Goal: Check status: Check status

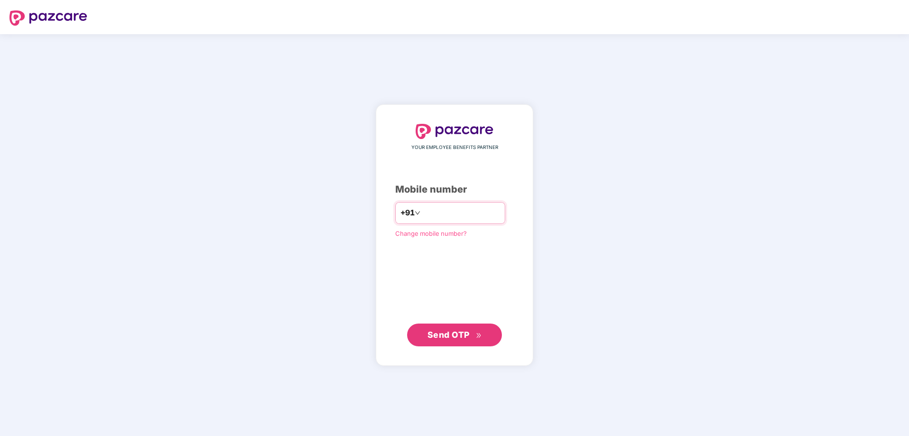
click at [430, 214] on input "number" at bounding box center [461, 212] width 78 height 15
type input "**********"
click at [458, 340] on span "Send OTP" at bounding box center [455, 334] width 55 height 13
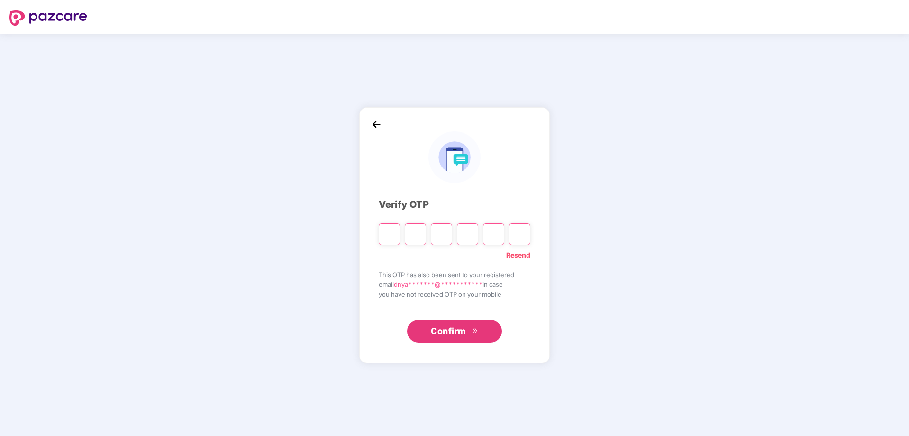
type input "*"
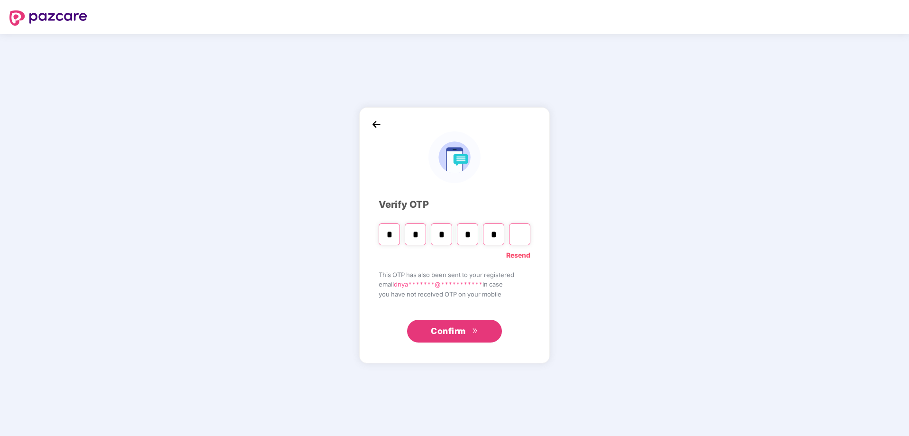
type input "*"
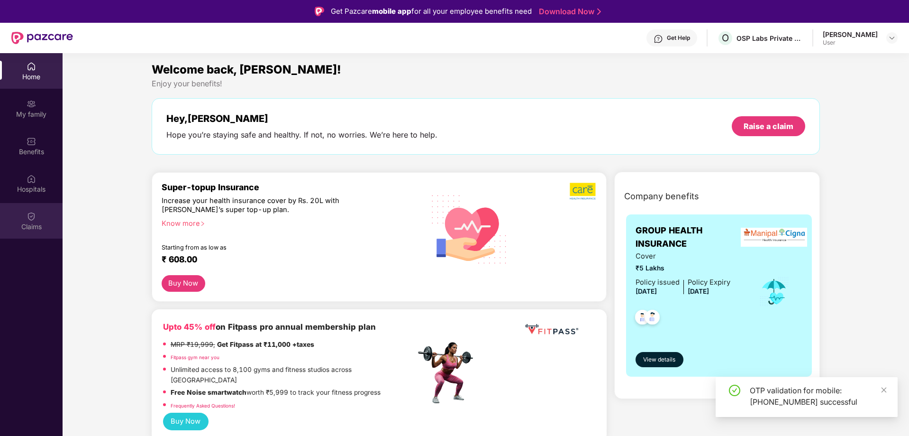
click at [35, 229] on div "Claims" at bounding box center [31, 226] width 63 height 9
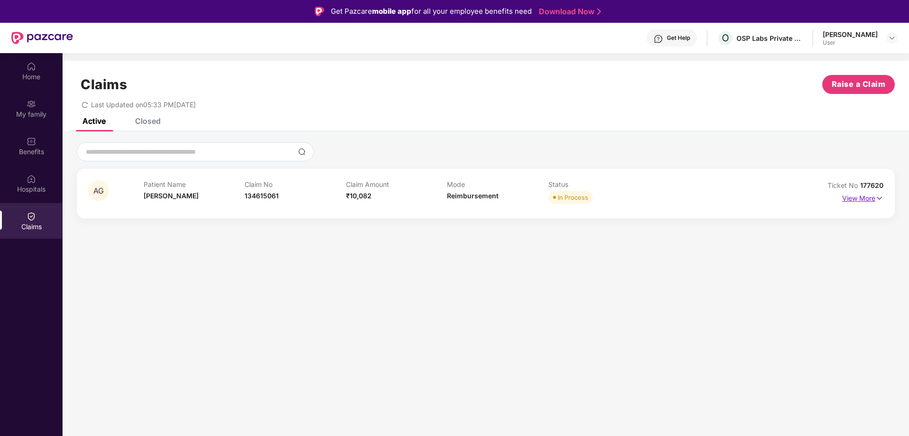
click at [847, 199] on p "View More" at bounding box center [863, 197] width 41 height 13
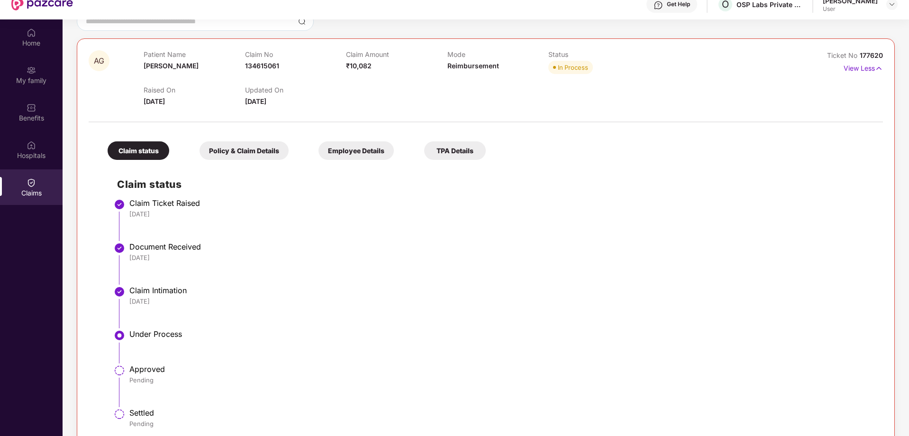
scroll to position [53, 0]
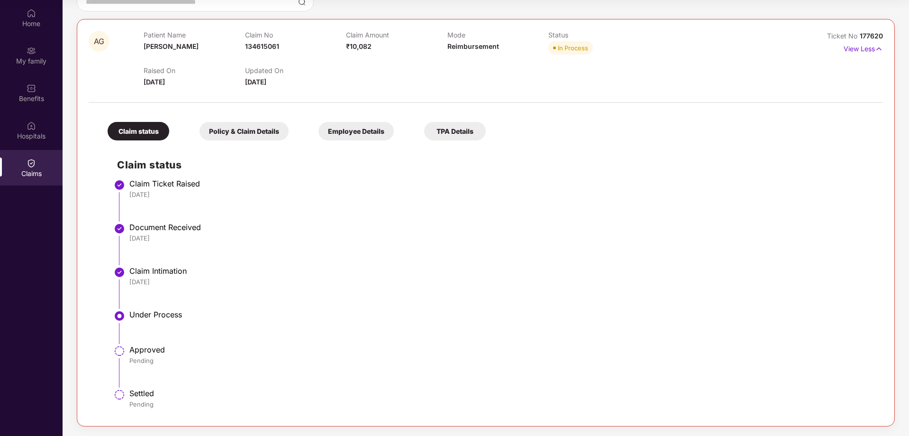
click at [346, 129] on div "Employee Details" at bounding box center [356, 131] width 75 height 18
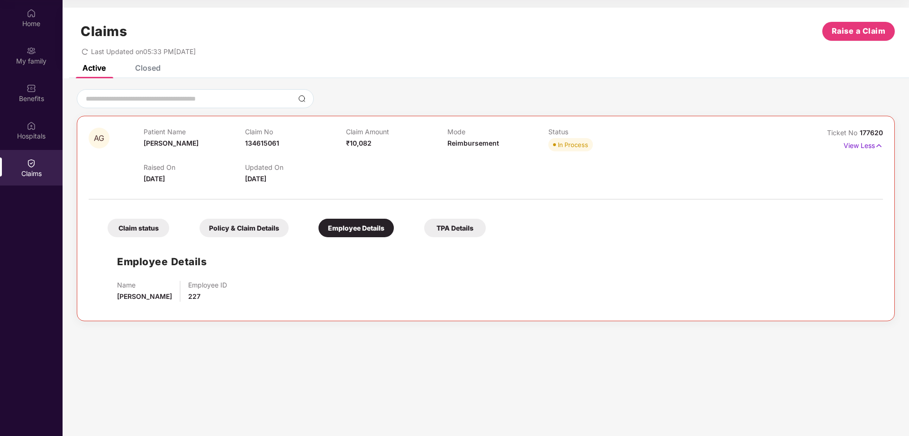
scroll to position [0, 0]
click at [255, 225] on div "Policy & Claim Details" at bounding box center [244, 228] width 89 height 18
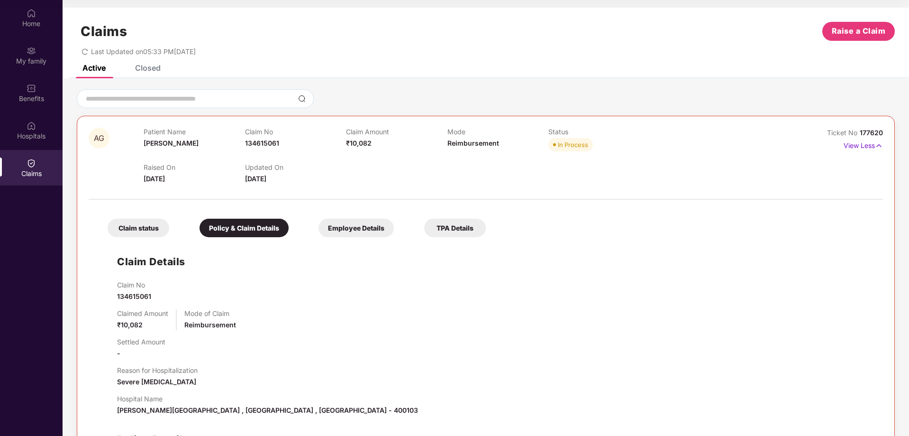
click at [455, 228] on div "TPA Details" at bounding box center [455, 228] width 62 height 18
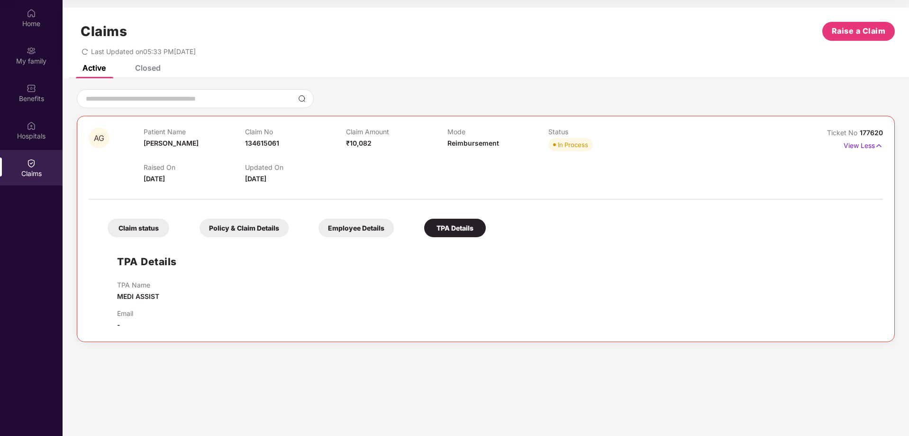
click at [368, 218] on div "Claim status Policy & Claim Details Employee Details TPA Details" at bounding box center [292, 223] width 388 height 28
drag, startPoint x: 370, startPoint y: 234, endPoint x: 330, endPoint y: 223, distance: 40.8
click at [362, 231] on div "Employee Details" at bounding box center [356, 228] width 75 height 18
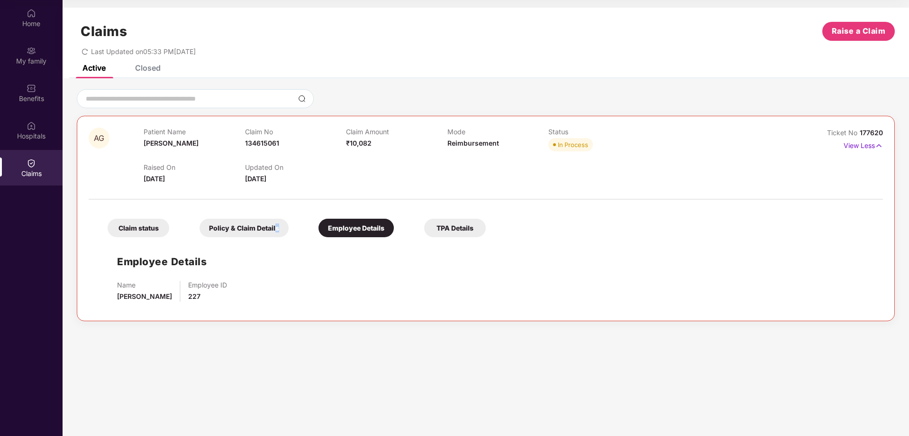
click at [277, 227] on div "Policy & Claim Details" at bounding box center [244, 228] width 89 height 18
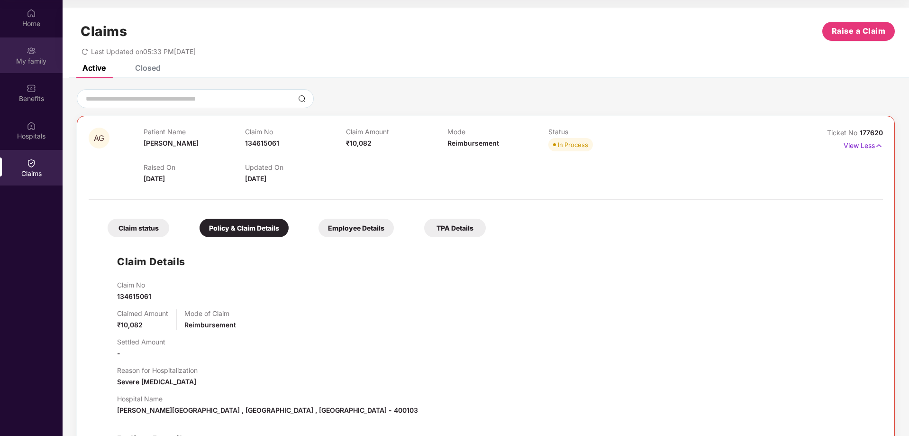
click at [40, 60] on div "My family" at bounding box center [31, 60] width 63 height 9
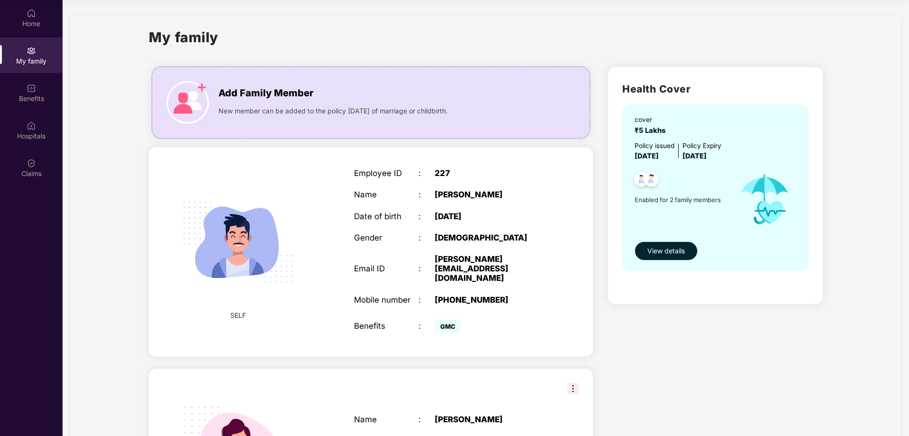
click at [679, 248] on span "View details" at bounding box center [666, 251] width 37 height 10
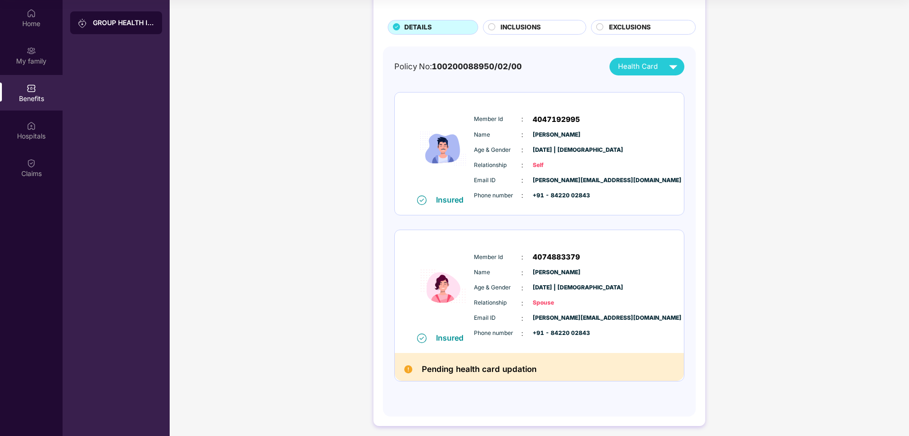
scroll to position [54, 0]
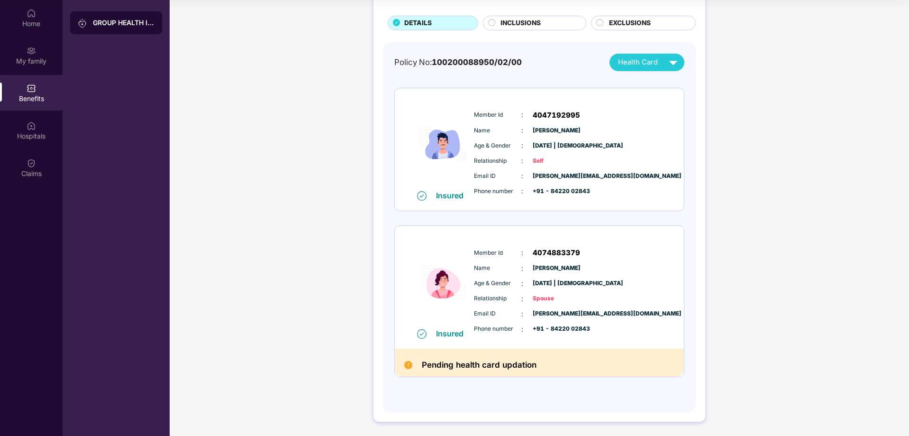
click at [677, 63] on img at bounding box center [673, 62] width 17 height 17
click at [676, 102] on img at bounding box center [672, 103] width 7 height 7
drag, startPoint x: 421, startPoint y: 363, endPoint x: 540, endPoint y: 367, distance: 119.6
click at [540, 367] on div "Pending health card updation" at bounding box center [539, 362] width 289 height 28
click at [32, 156] on div "Claims" at bounding box center [31, 168] width 63 height 36
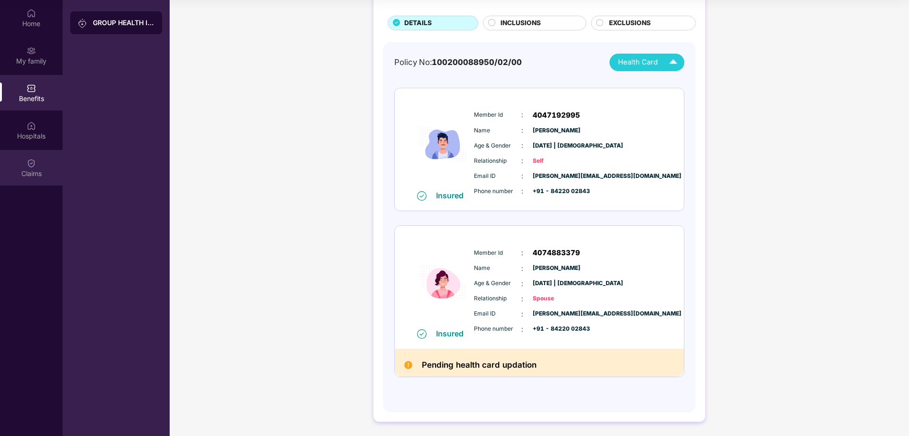
scroll to position [0, 0]
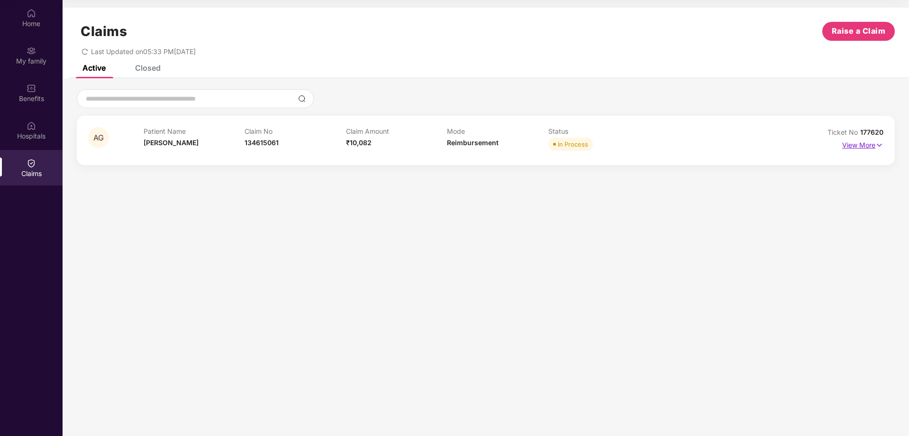
click at [848, 143] on p "View More" at bounding box center [863, 143] width 41 height 13
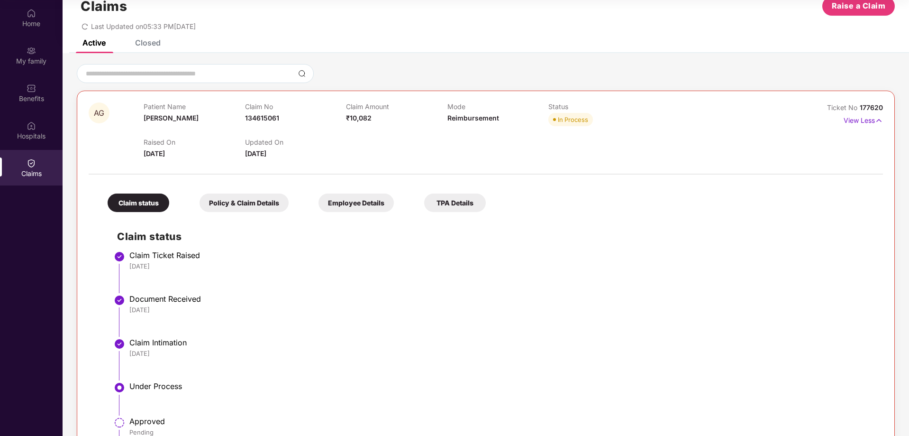
scroll to position [97, 0]
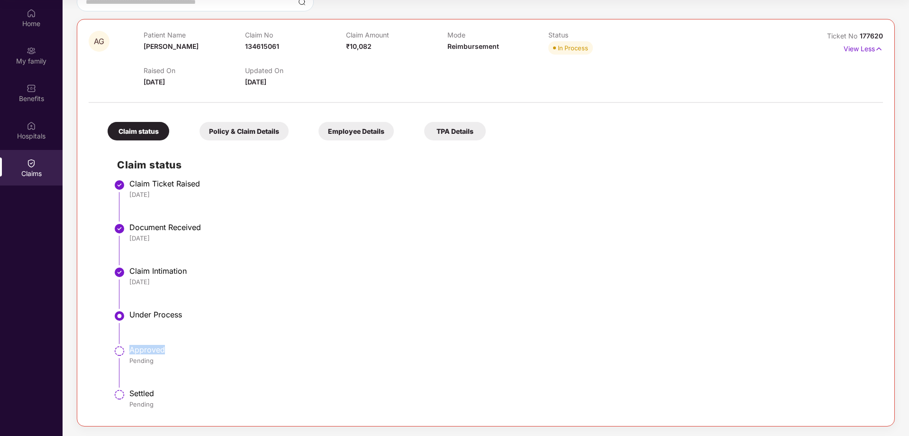
drag, startPoint x: 128, startPoint y: 351, endPoint x: 188, endPoint y: 351, distance: 60.2
click at [188, 351] on li "Approved Pending" at bounding box center [495, 370] width 757 height 44
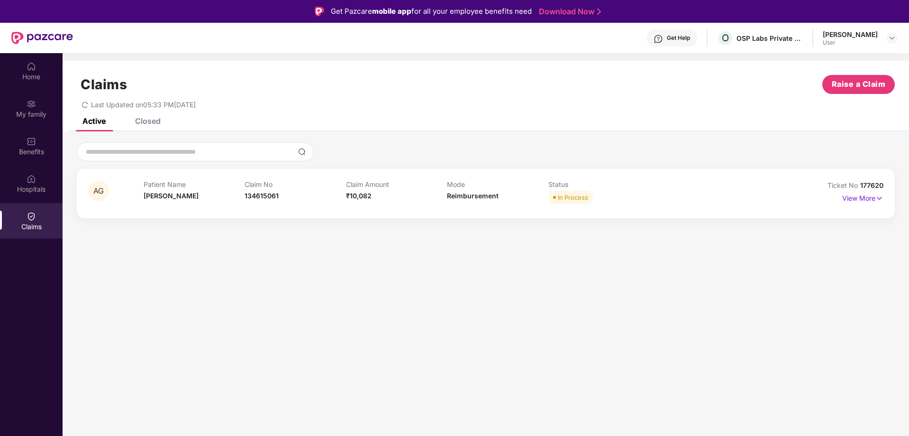
scroll to position [53, 0]
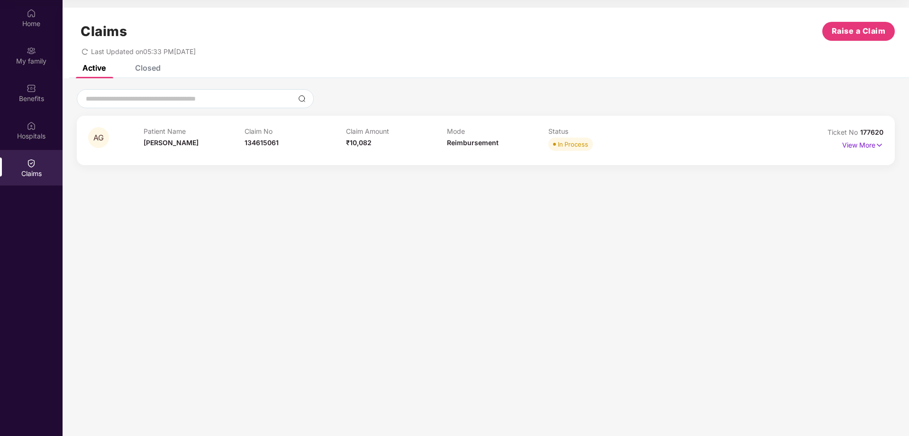
click at [147, 71] on div "Closed" at bounding box center [148, 67] width 26 height 9
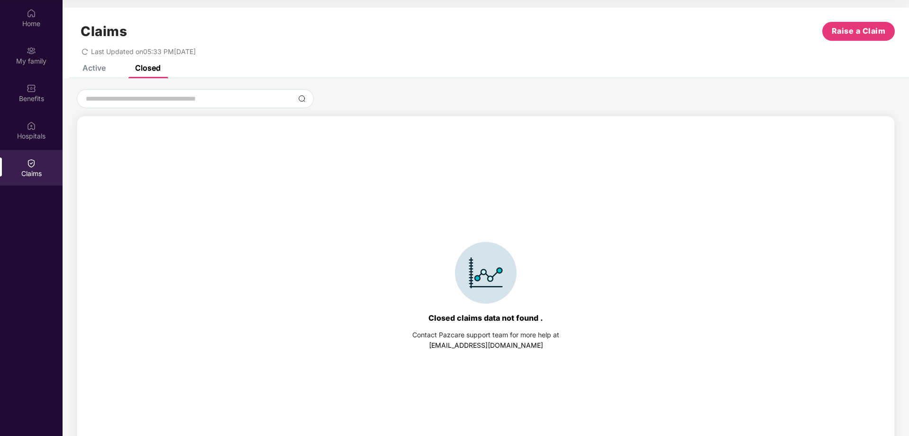
click at [109, 66] on div "Active Closed" at bounding box center [114, 67] width 92 height 21
click at [102, 64] on div "Claims Raise a Claim Last Updated on 05:33 PM[DATE]" at bounding box center [486, 36] width 847 height 57
drag, startPoint x: 98, startPoint y: 65, endPoint x: 87, endPoint y: 65, distance: 10.9
click at [98, 65] on div "Active" at bounding box center [93, 67] width 23 height 9
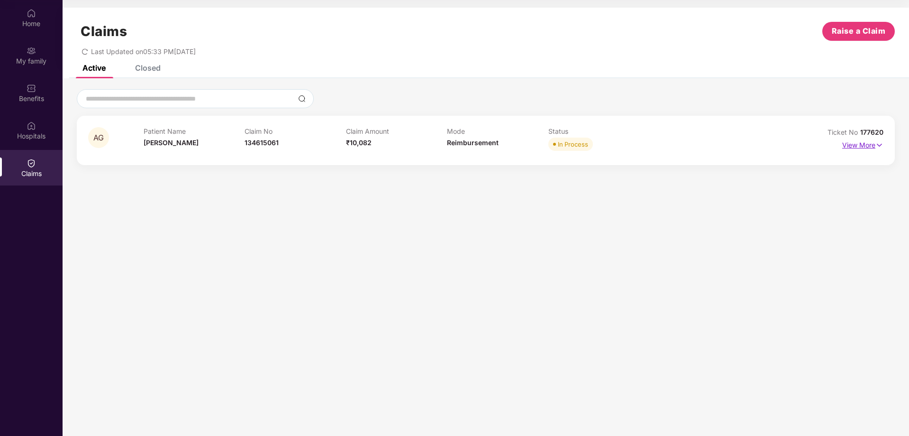
click at [872, 147] on p "View More" at bounding box center [863, 143] width 41 height 13
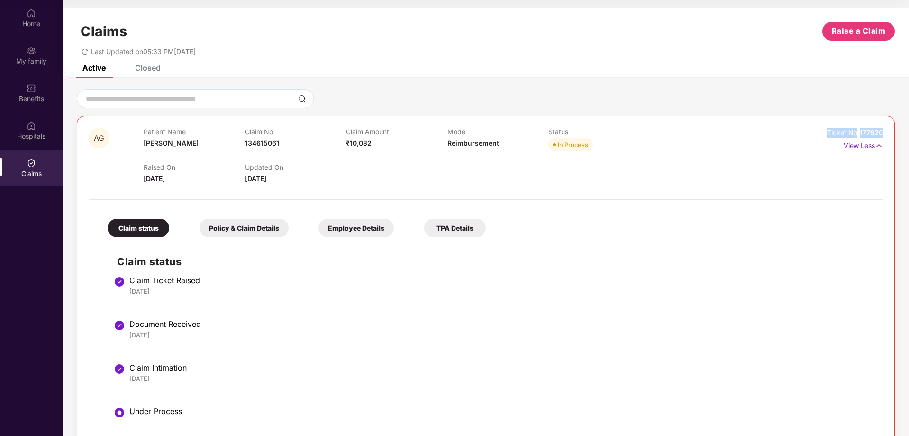
drag, startPoint x: 827, startPoint y: 129, endPoint x: 889, endPoint y: 129, distance: 61.6
click at [890, 129] on div "AG Patient Name [PERSON_NAME] Claim No 134615061 Claim Amount ₹10,082 Mode Reim…" at bounding box center [486, 319] width 818 height 407
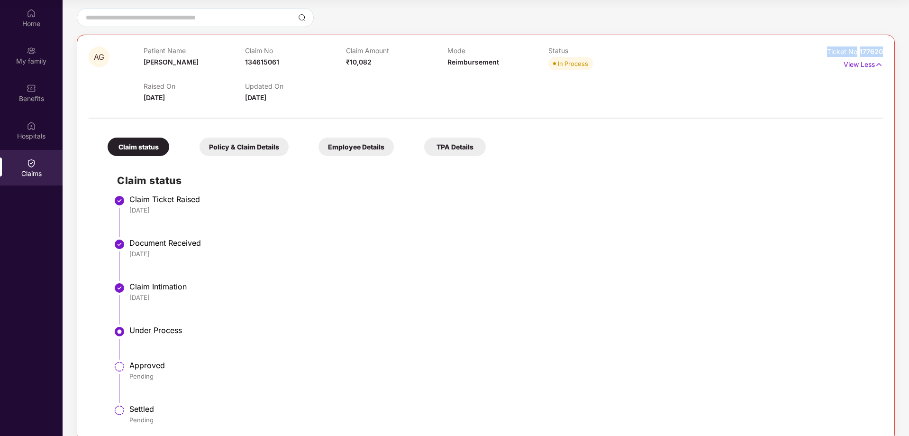
scroll to position [97, 0]
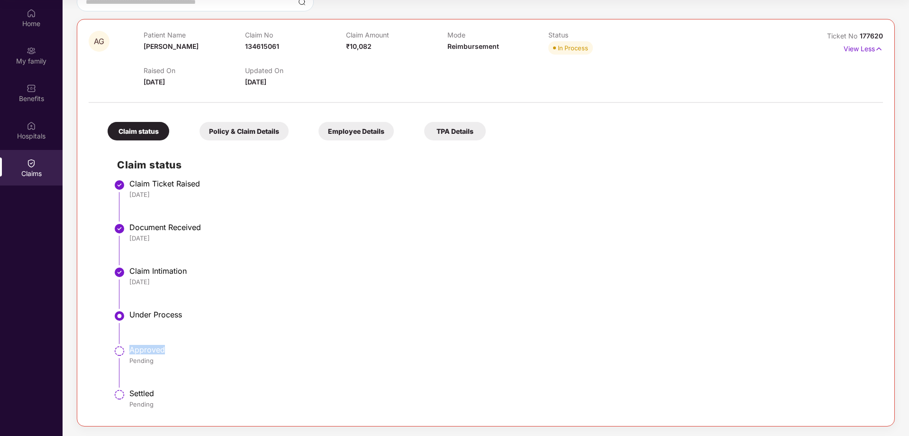
drag, startPoint x: 129, startPoint y: 350, endPoint x: 164, endPoint y: 369, distance: 39.2
click at [171, 353] on div "Approved" at bounding box center [501, 349] width 744 height 9
drag, startPoint x: 127, startPoint y: 389, endPoint x: 164, endPoint y: 393, distance: 37.2
click at [164, 393] on ul "Claim Ticket Raised [DATE] Document Received [DATE] Claim Intimation [DATE] Und…" at bounding box center [495, 298] width 757 height 232
click at [159, 406] on div "Pending" at bounding box center [501, 404] width 744 height 9
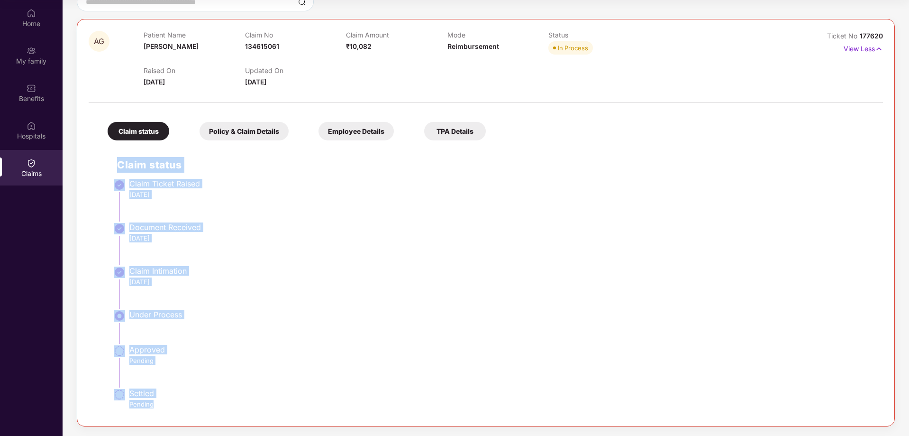
drag, startPoint x: 158, startPoint y: 406, endPoint x: 116, endPoint y: 167, distance: 242.7
click at [117, 167] on div "Claim status Claim Ticket Raised [DATE] Document Received [DATE] Claim Intimati…" at bounding box center [486, 279] width 776 height 269
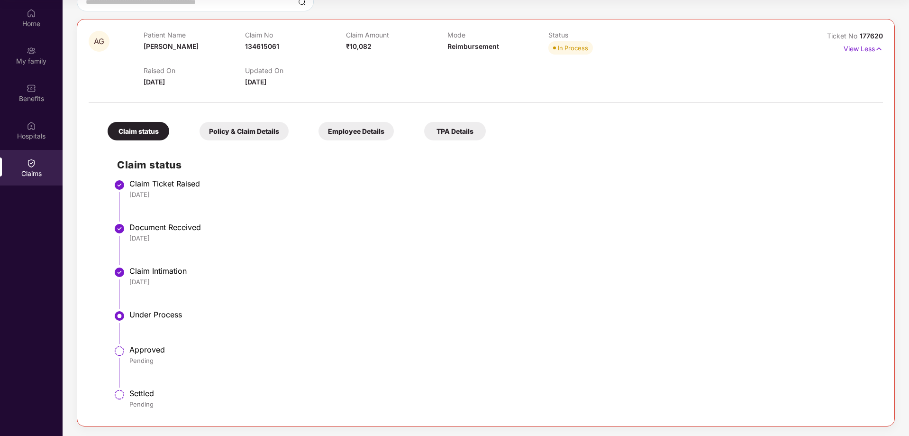
click at [560, 99] on div at bounding box center [486, 98] width 795 height 20
